Goal: Navigation & Orientation: Find specific page/section

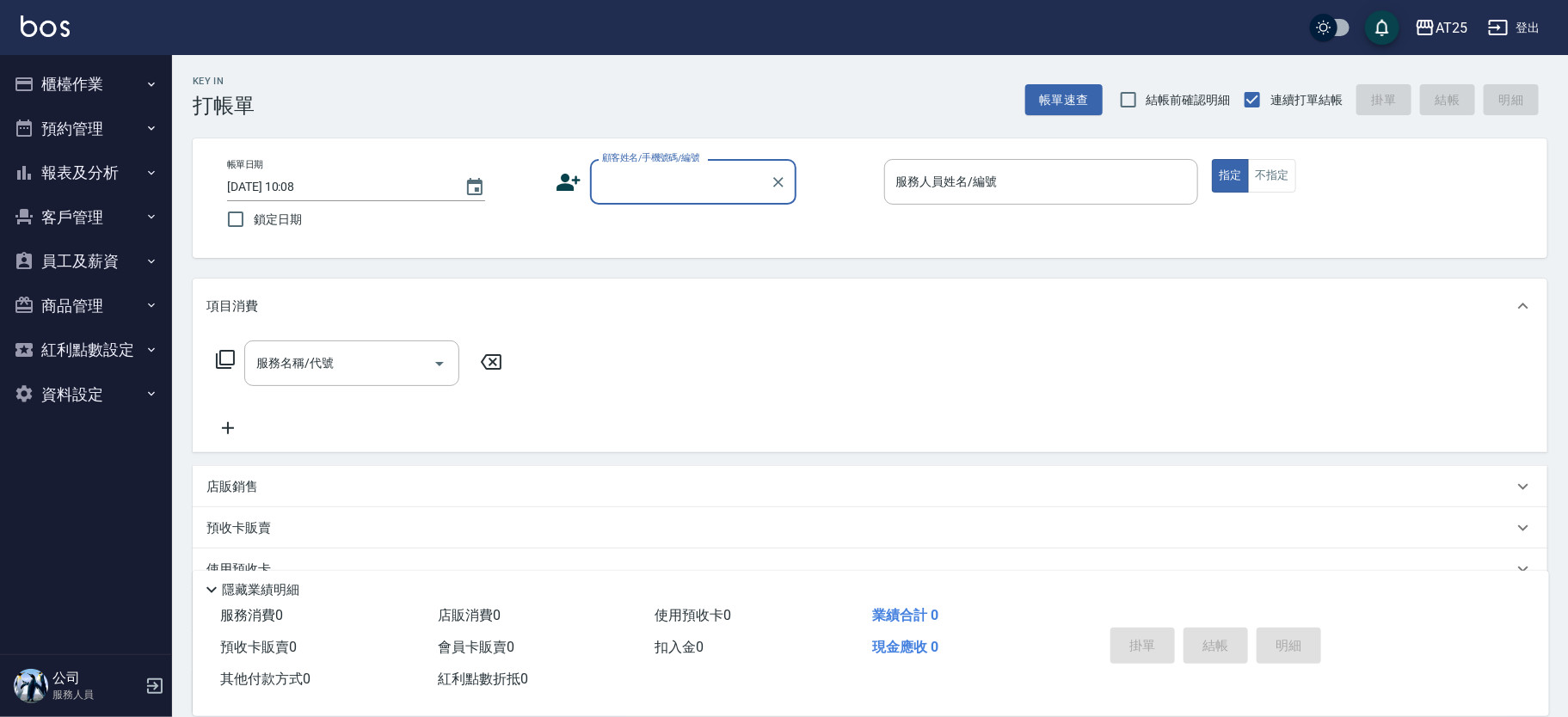
click at [89, 83] on button "櫃檯作業" at bounding box center [86, 85] width 158 height 45
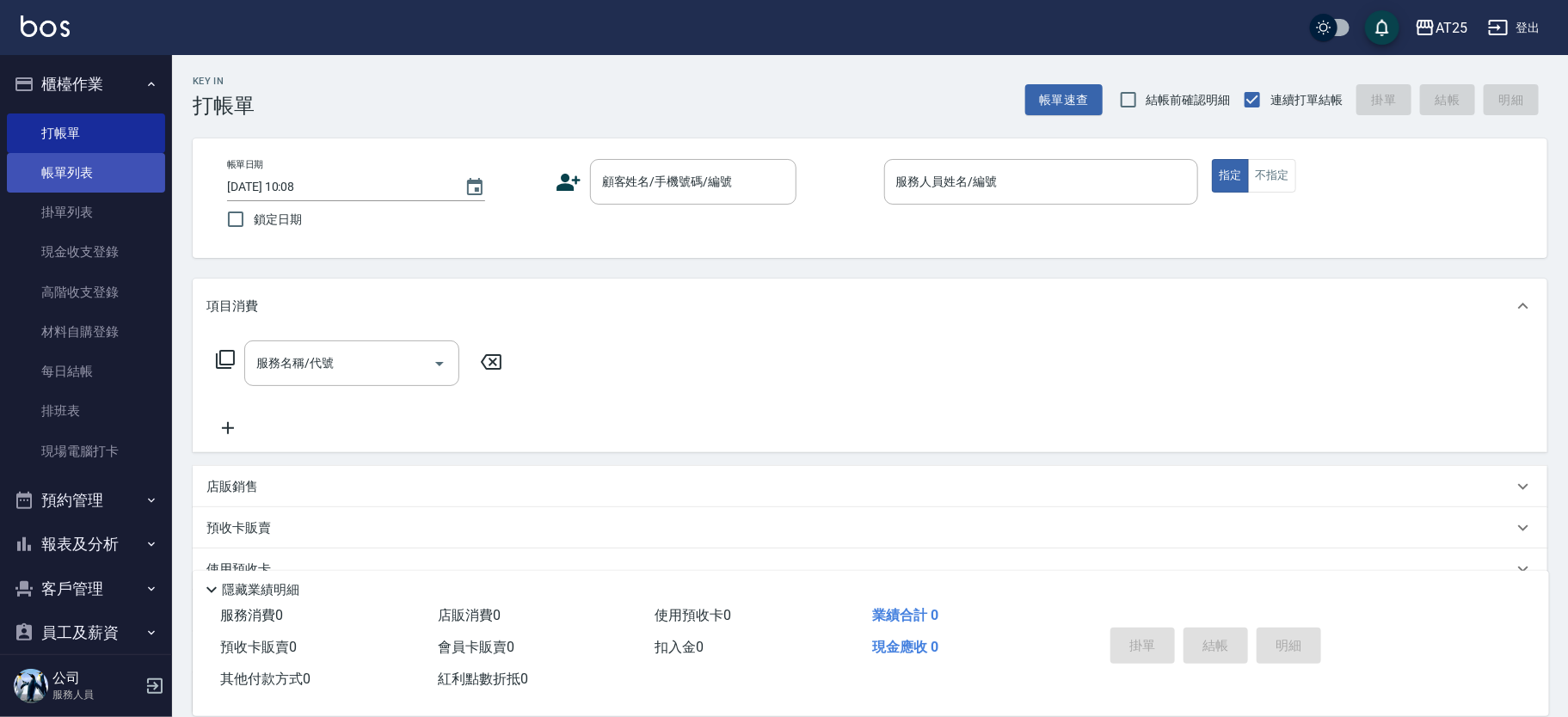
click at [72, 188] on link "帳單列表" at bounding box center [86, 173] width 158 height 40
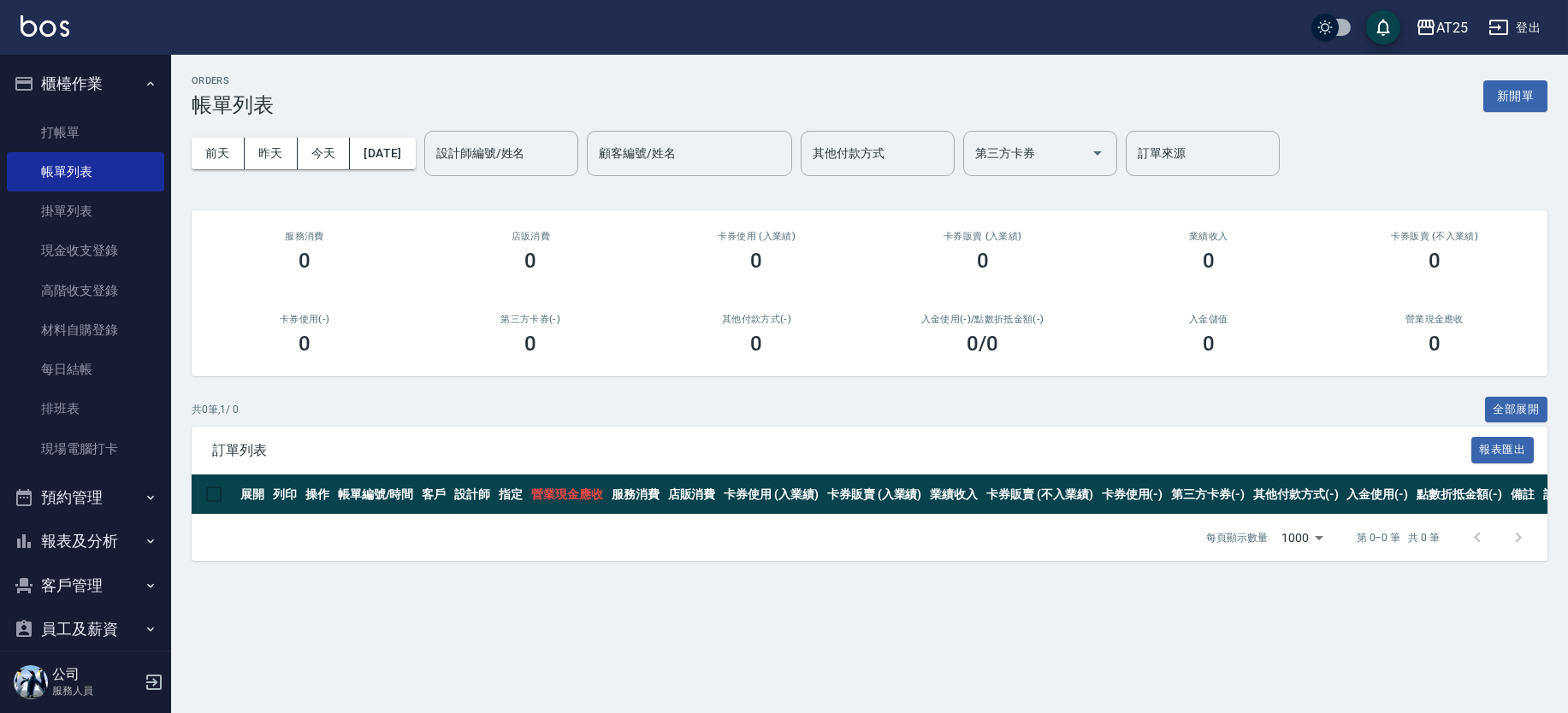
scroll to position [152, 0]
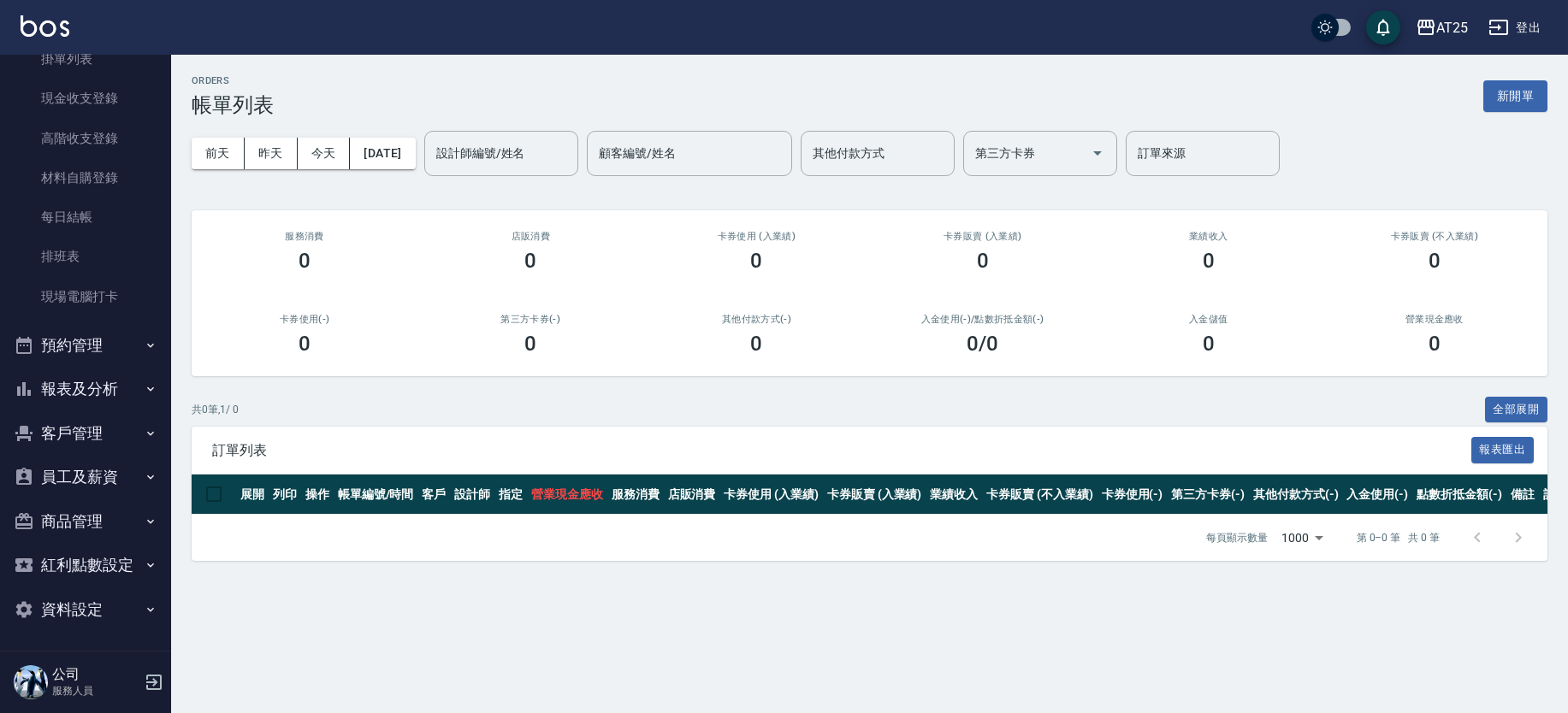
click at [125, 378] on button "報表及分析" at bounding box center [86, 389] width 157 height 45
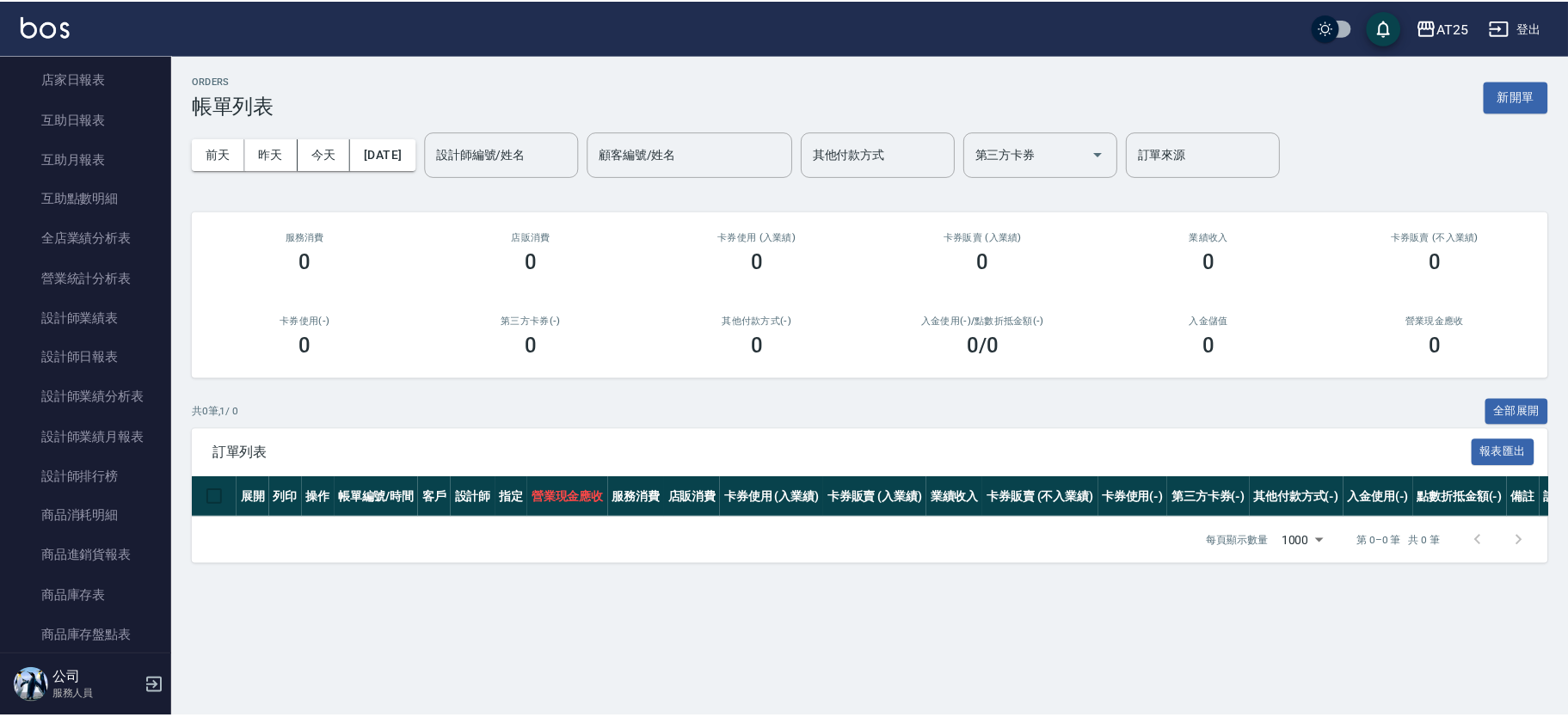
scroll to position [617, 0]
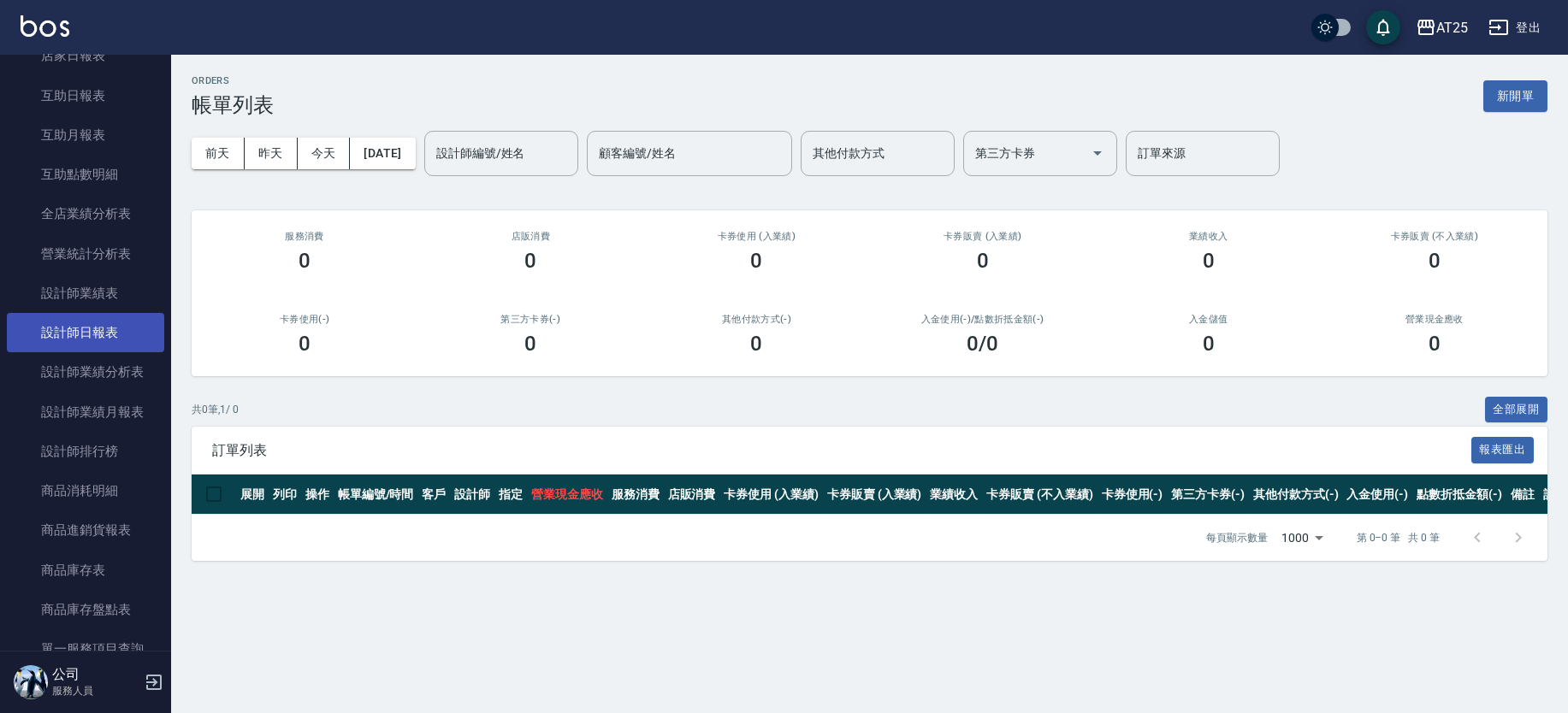
click at [106, 337] on link "設計師日報表" at bounding box center [86, 333] width 157 height 39
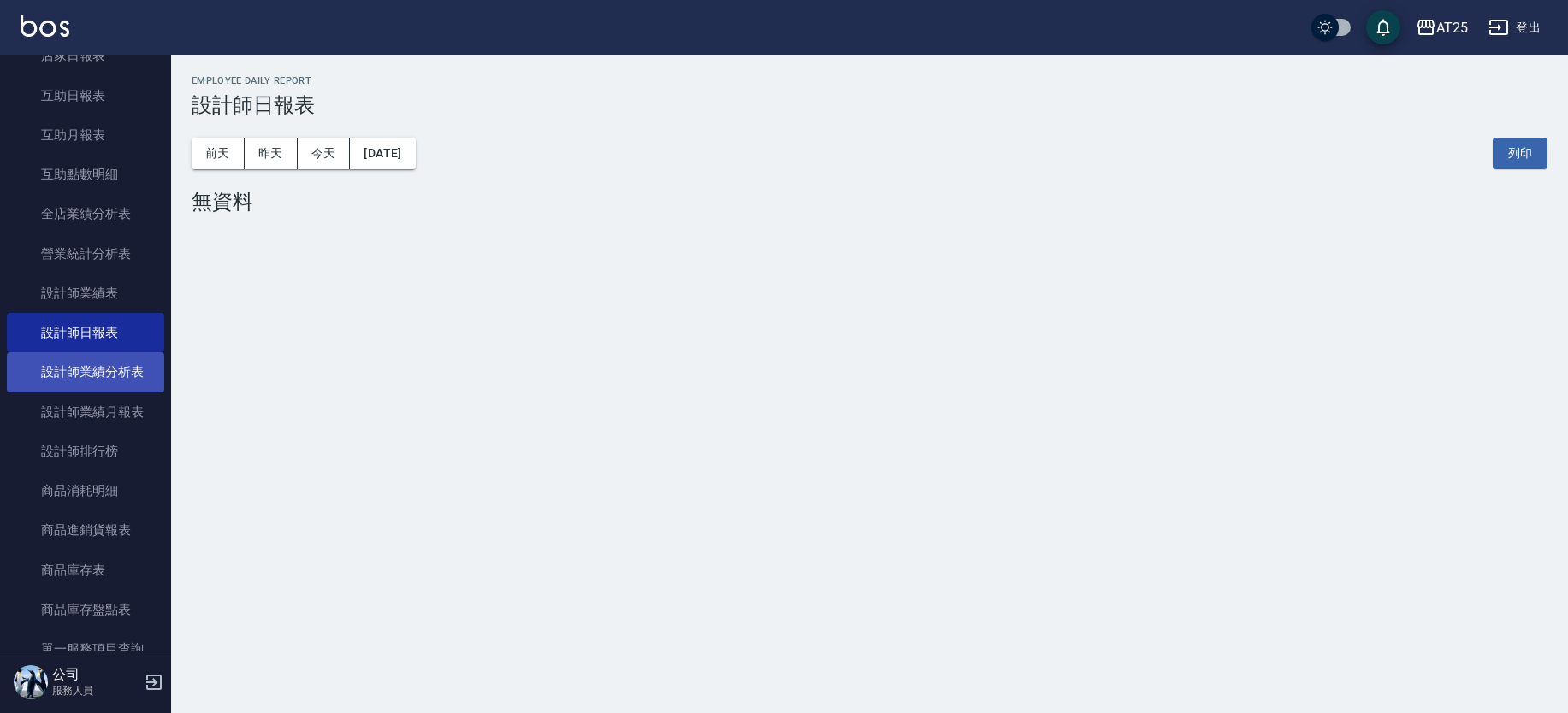
click at [129, 380] on link "設計師業績分析表" at bounding box center [86, 372] width 157 height 39
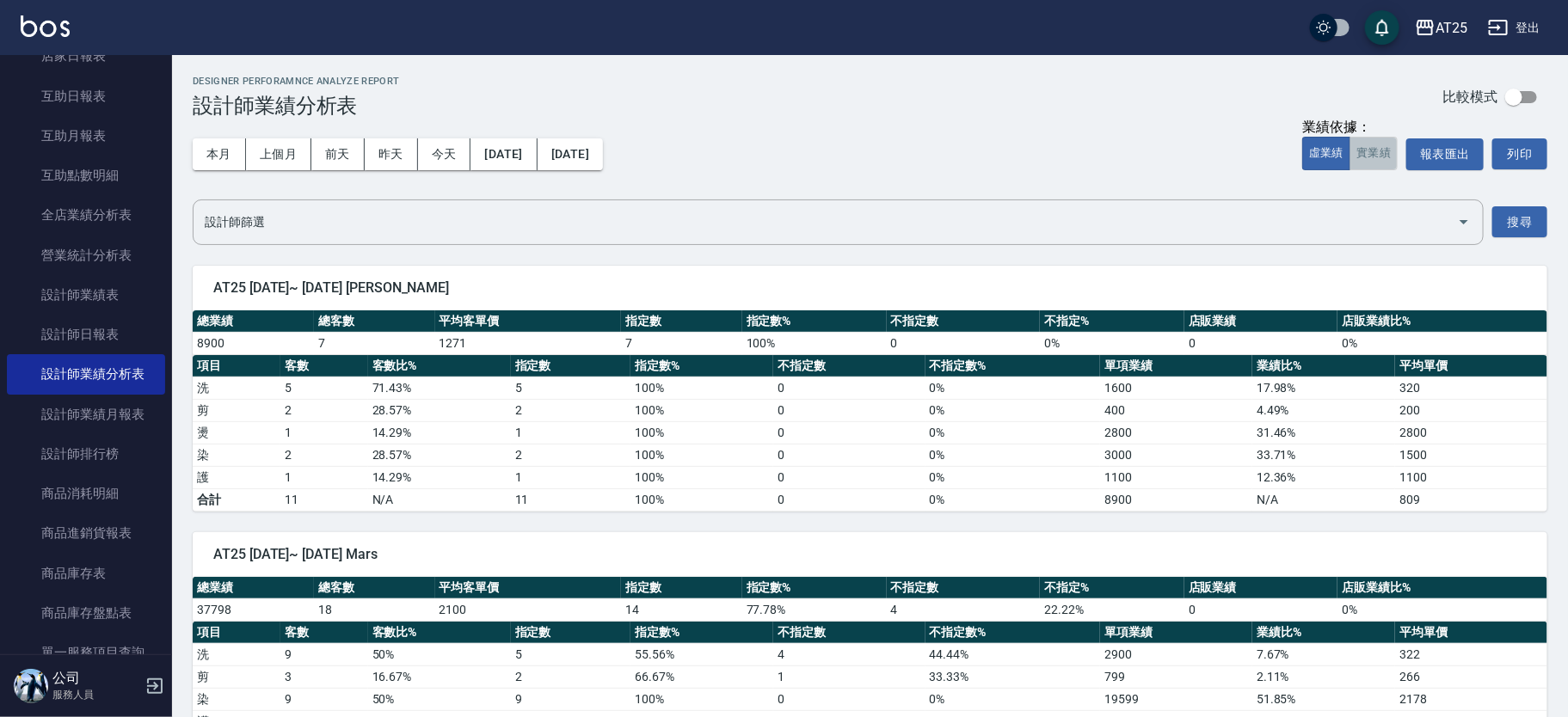
click at [1380, 163] on button "實業績" at bounding box center [1374, 153] width 49 height 33
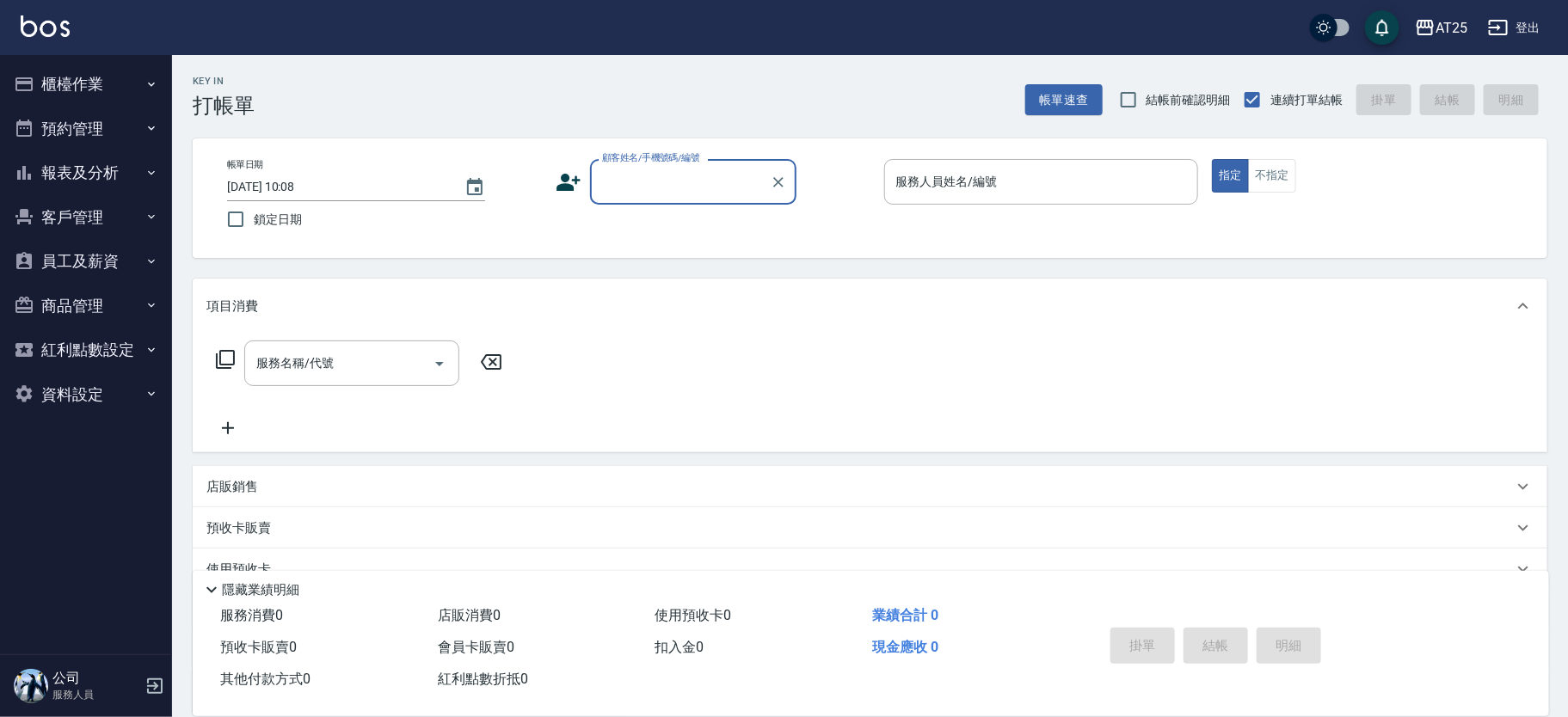
click at [67, 100] on button "櫃檯作業" at bounding box center [86, 85] width 158 height 45
click at [67, 97] on button "櫃檯作業" at bounding box center [86, 85] width 158 height 45
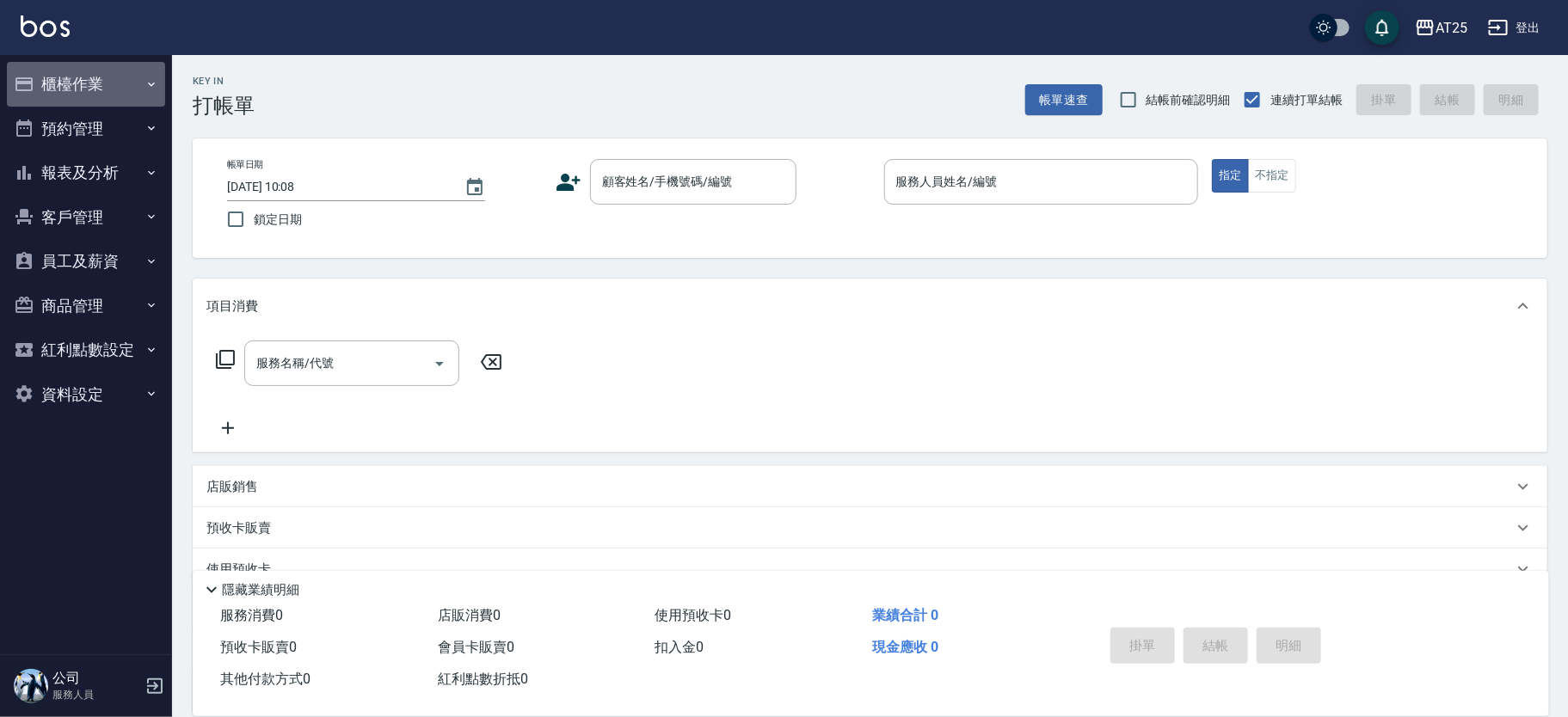
click at [94, 97] on button "櫃檯作業" at bounding box center [86, 85] width 158 height 45
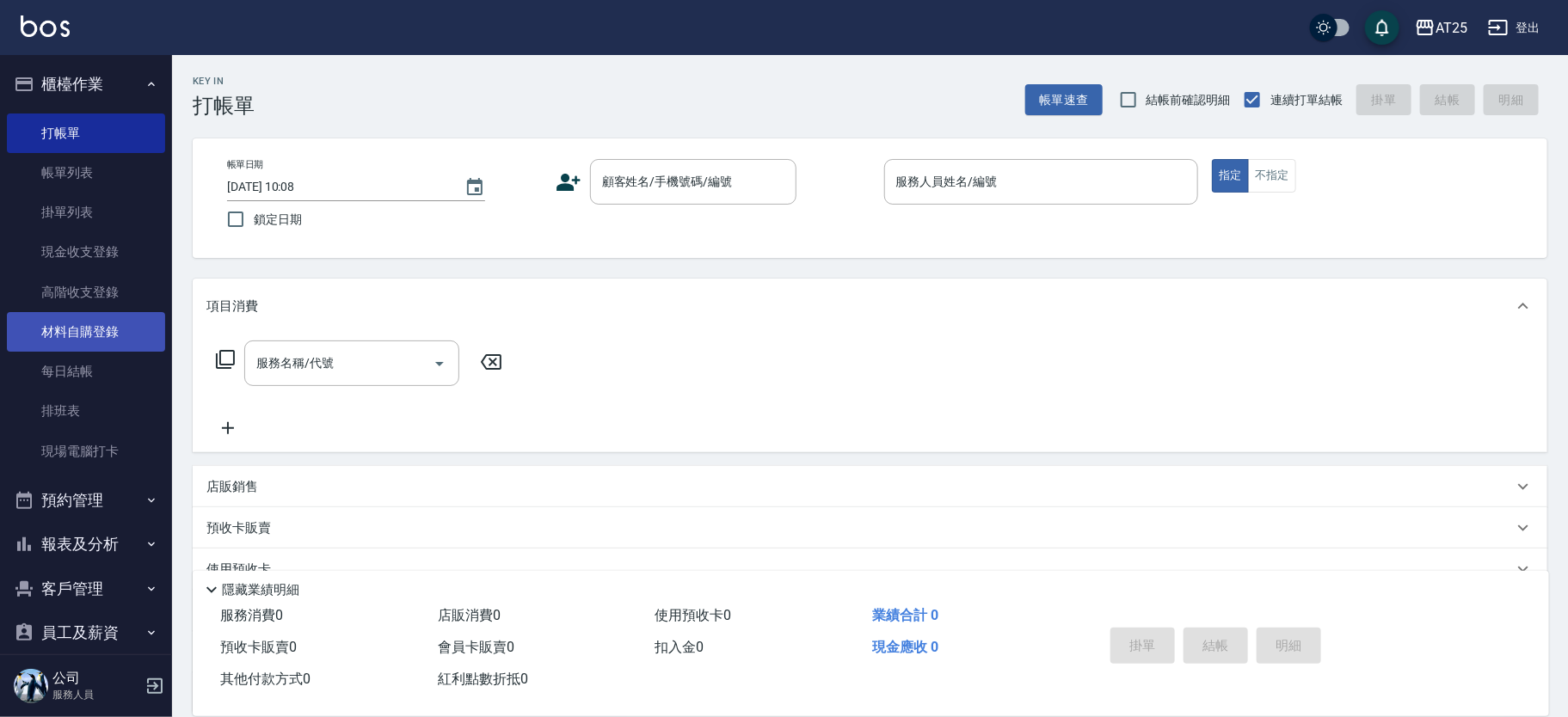
click at [107, 331] on link "材料自購登錄" at bounding box center [86, 332] width 158 height 40
